Goal: Find specific page/section: Find specific page/section

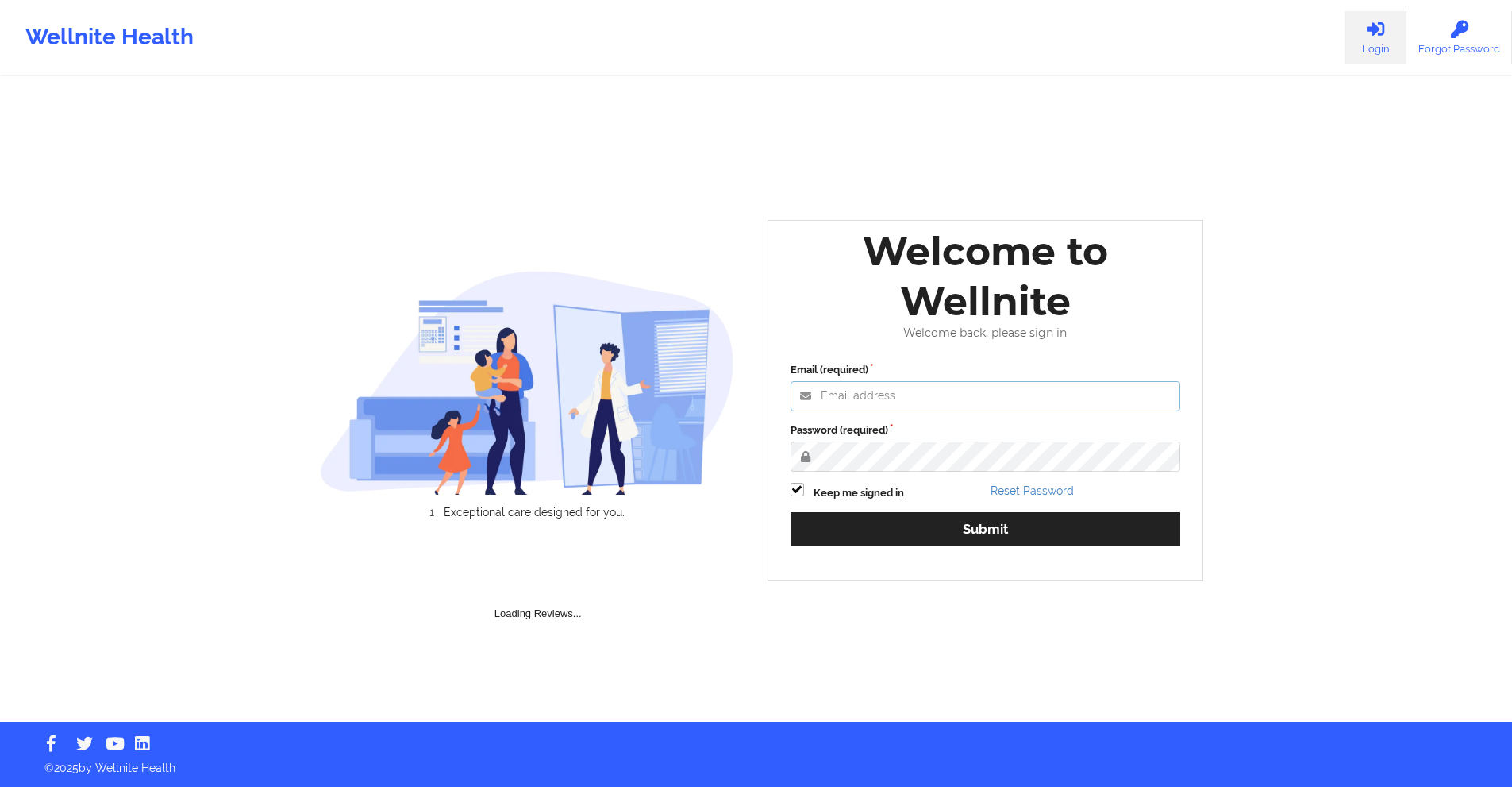
click at [905, 396] on input "Email (required)" at bounding box center [985, 396] width 390 height 31
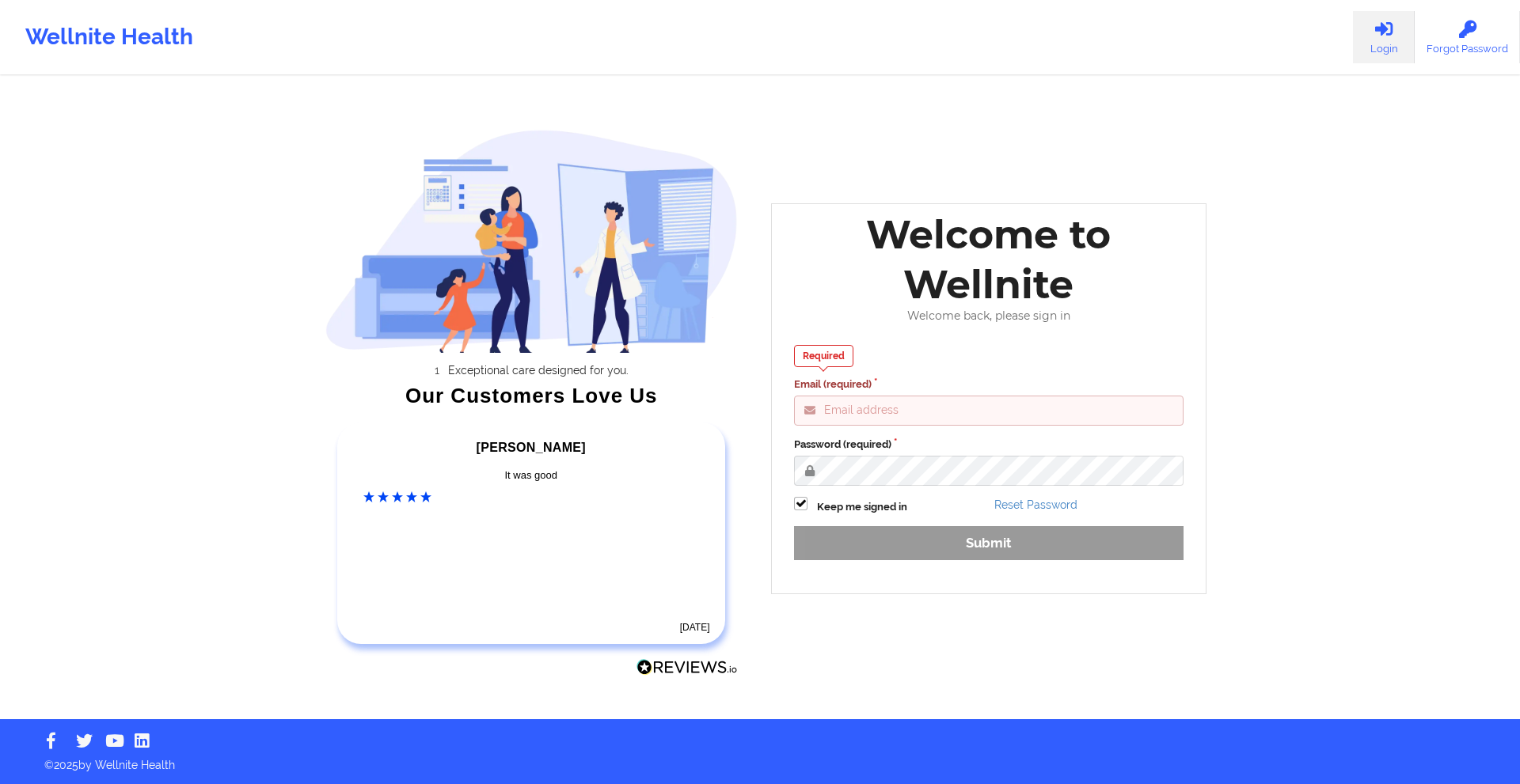
type input "[EMAIL_ADDRESS][DOMAIN_NAME]"
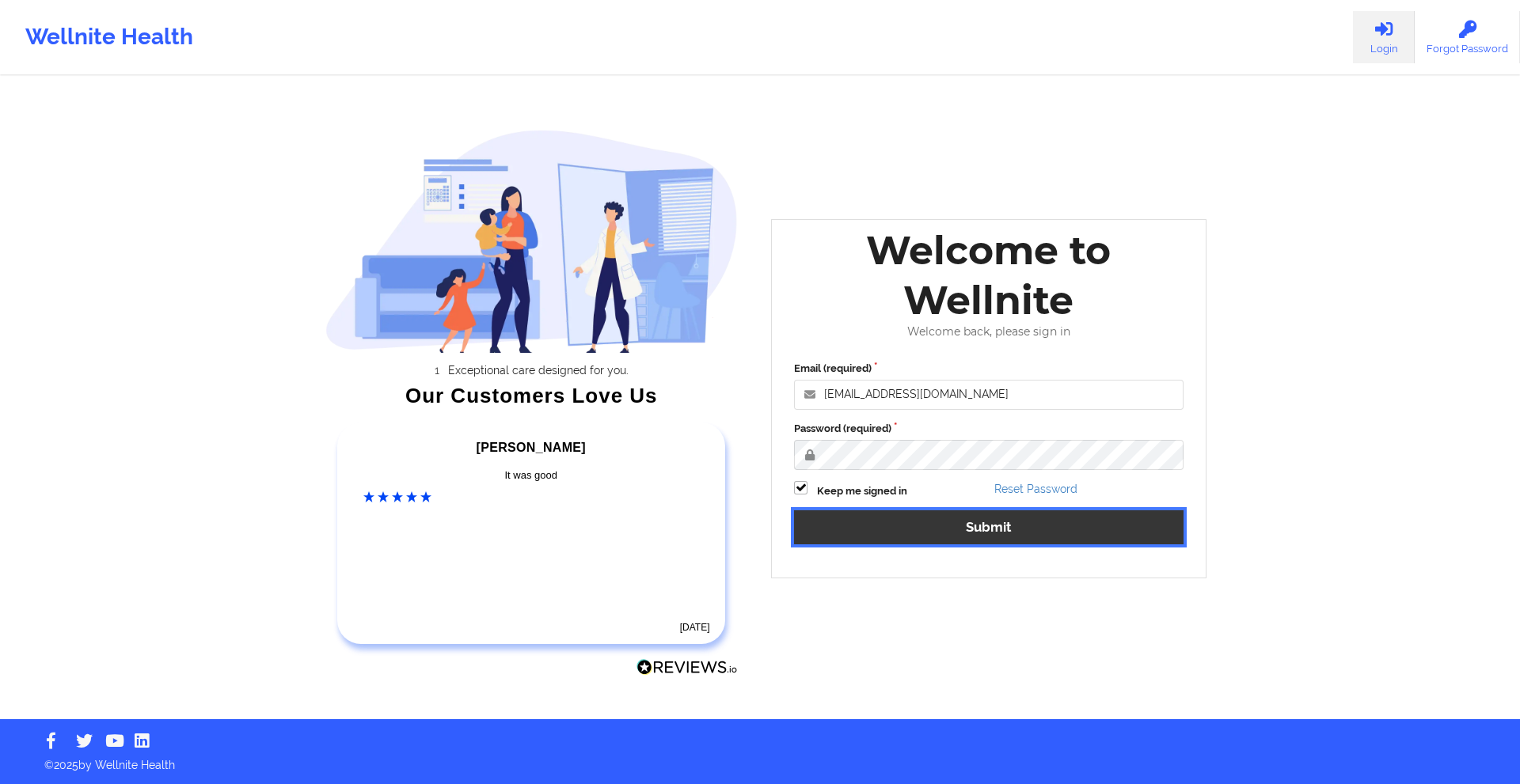
click at [974, 533] on button "Submit" at bounding box center [988, 527] width 389 height 34
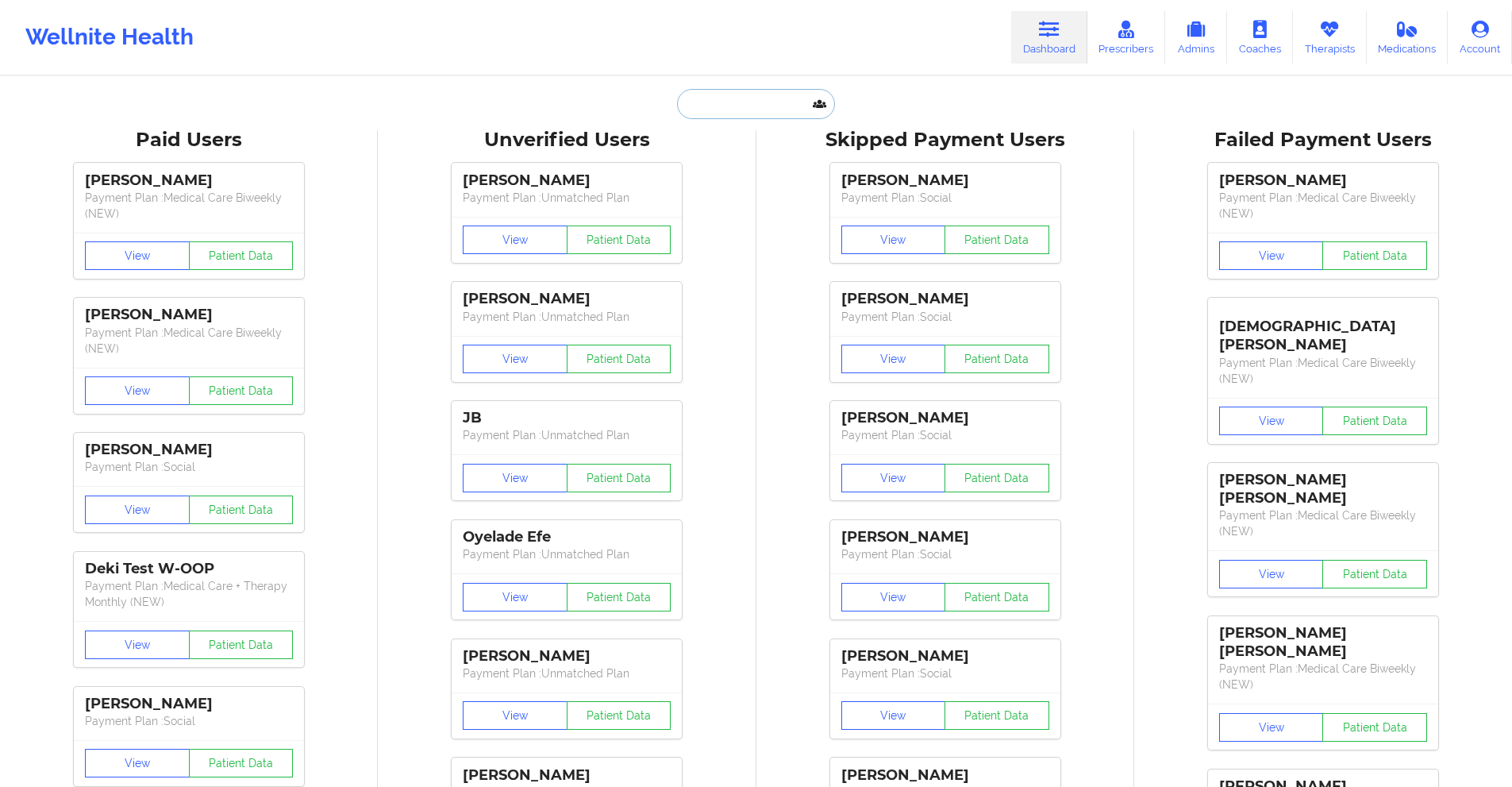
click at [750, 106] on input "text" at bounding box center [756, 104] width 157 height 31
paste input "[EMAIL_ADDRESS][DOMAIN_NAME]"
type input "[EMAIL_ADDRESS][DOMAIN_NAME]"
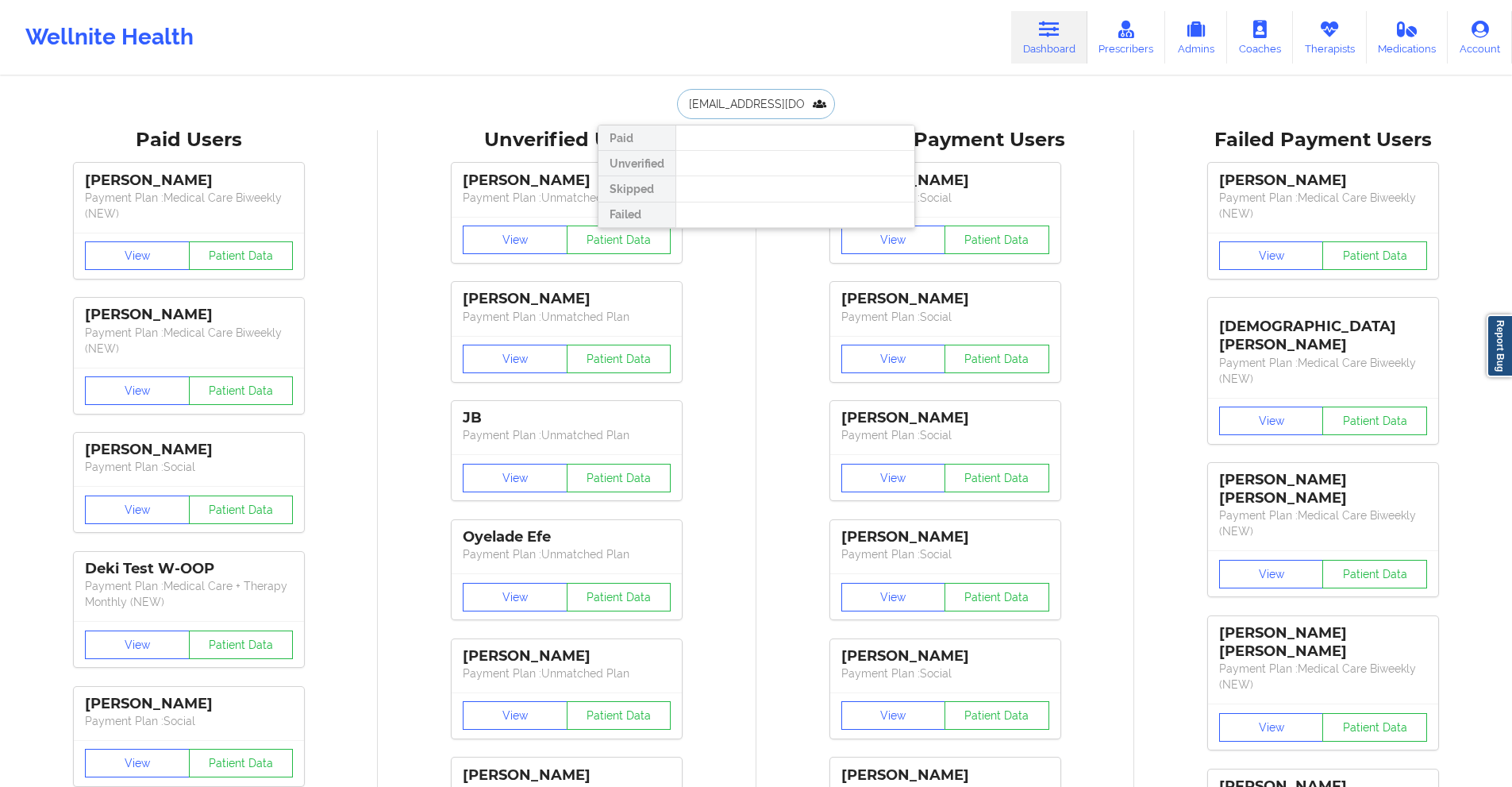
scroll to position [0, 8]
click at [733, 169] on div "[PERSON_NAME] - [EMAIL_ADDRESS][DOMAIN_NAME]" at bounding box center [795, 174] width 213 height 30
